Goal: Find specific page/section: Find specific page/section

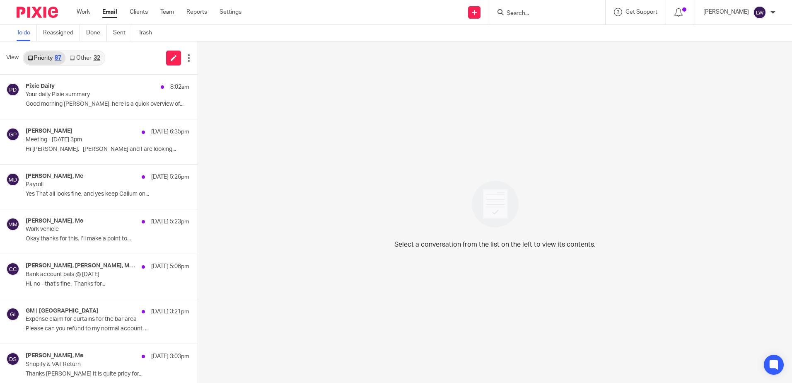
click at [538, 16] on input "Search" at bounding box center [543, 13] width 75 height 7
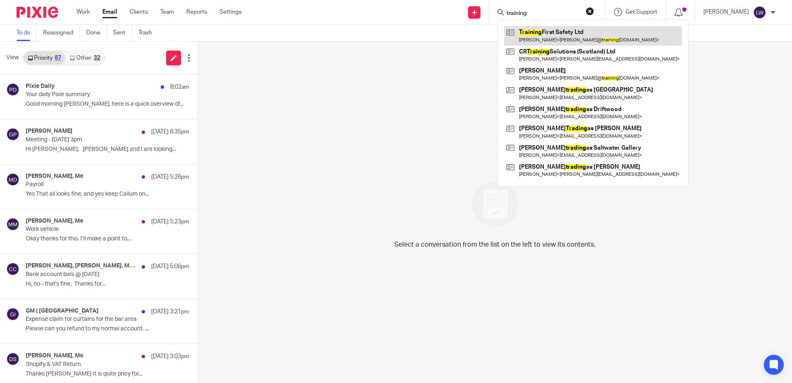
type input "training"
click at [562, 32] on link at bounding box center [593, 35] width 178 height 19
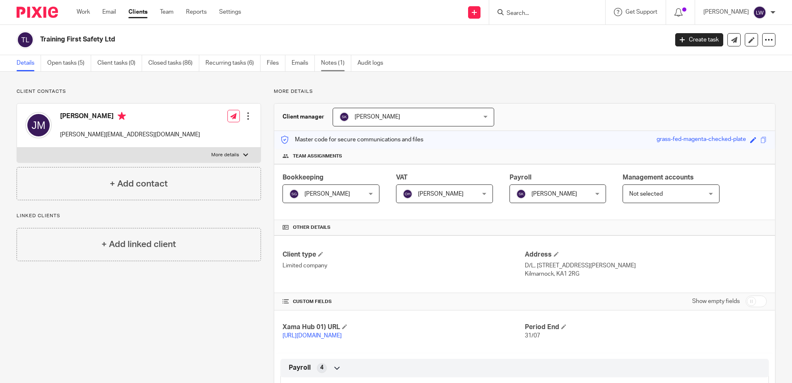
click at [332, 66] on link "Notes (1)" at bounding box center [336, 63] width 30 height 16
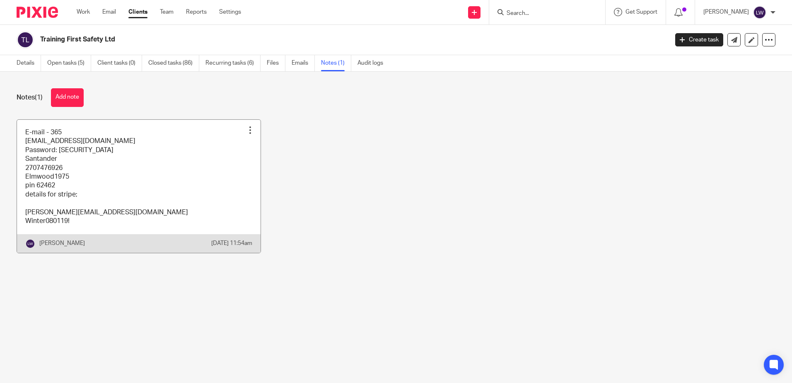
click at [137, 196] on link at bounding box center [139, 186] width 244 height 133
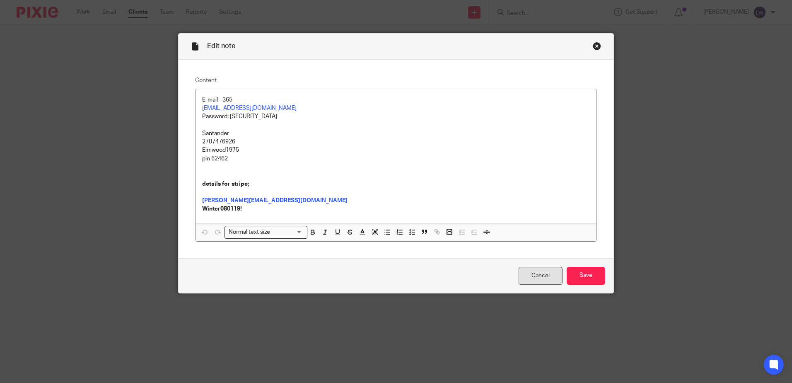
click at [535, 276] on link "Cancel" at bounding box center [541, 276] width 44 height 18
